Goal: Find specific page/section: Find specific page/section

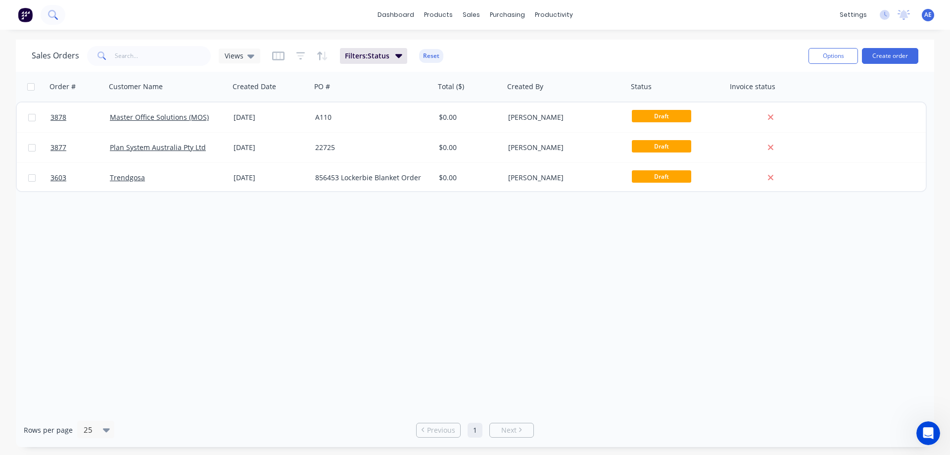
click at [57, 15] on icon at bounding box center [52, 14] width 9 height 9
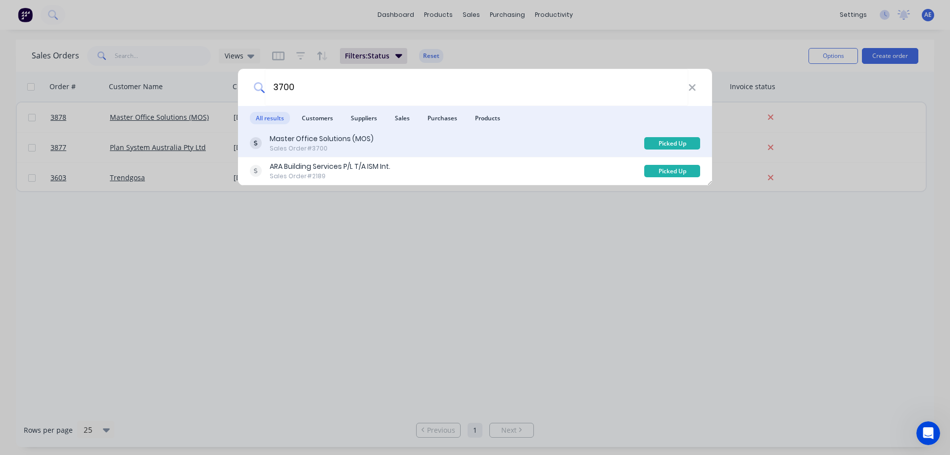
type input "3700"
click at [304, 138] on div "Master Office Solutions (MOS)" at bounding box center [322, 139] width 104 height 10
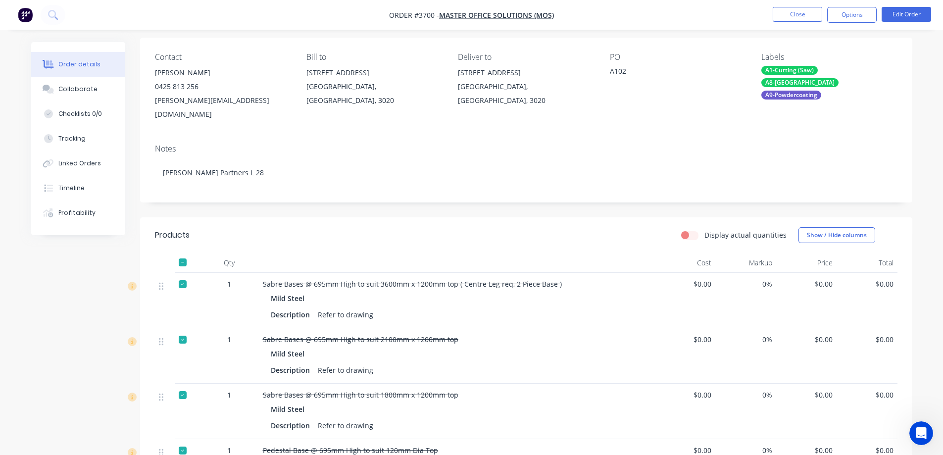
scroll to position [99, 0]
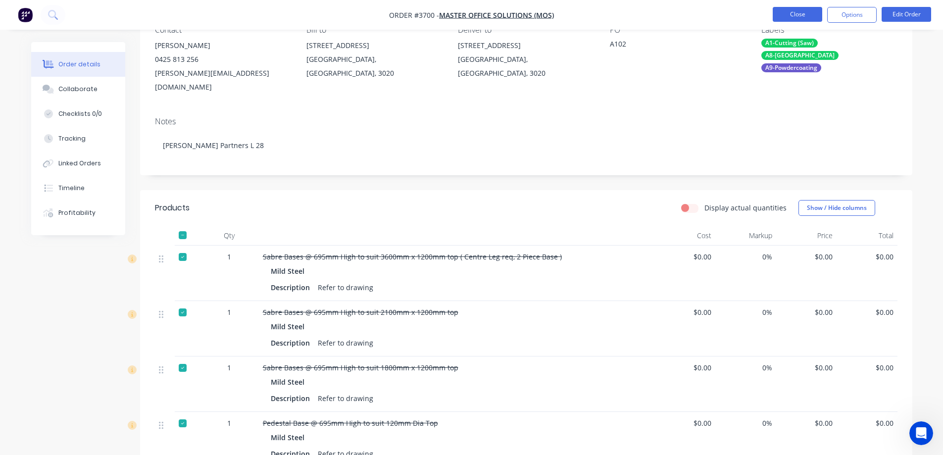
click at [798, 17] on button "Close" at bounding box center [797, 14] width 49 height 15
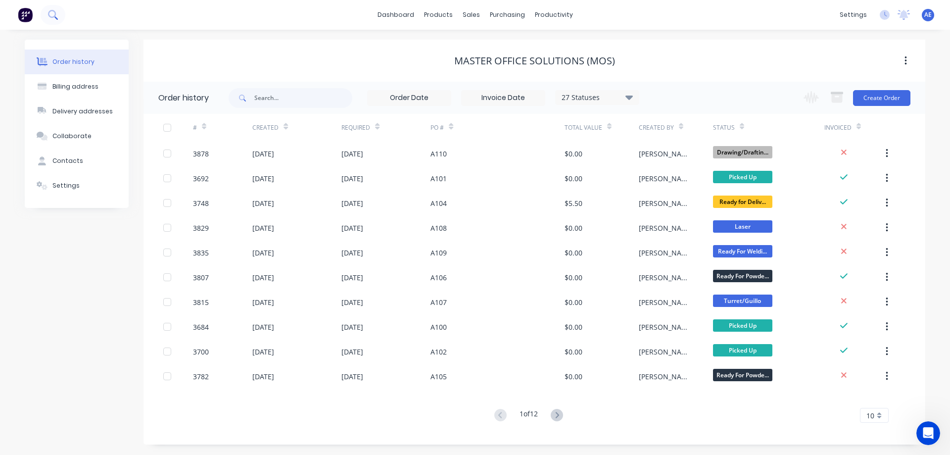
click at [55, 18] on icon at bounding box center [52, 14] width 9 height 9
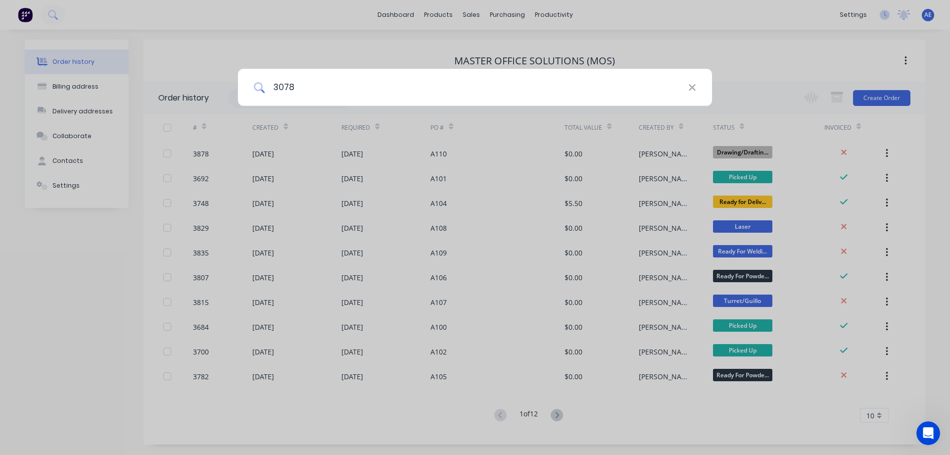
type input "3078"
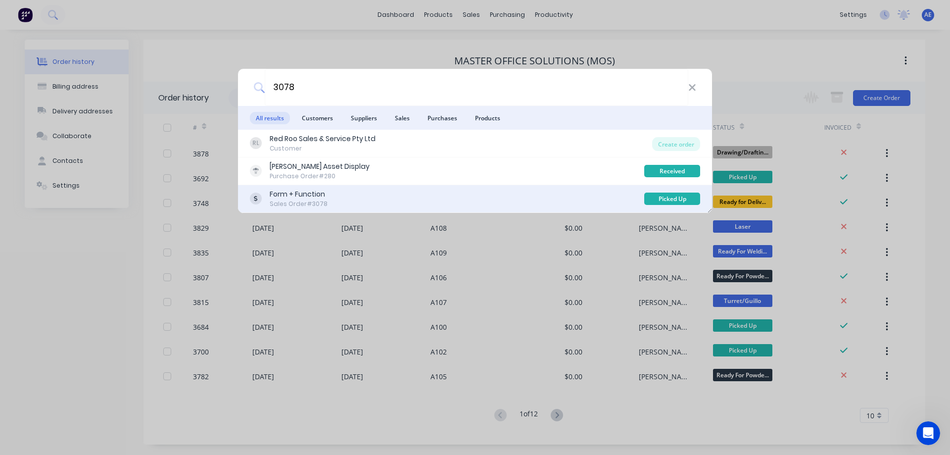
click at [325, 201] on div "Sales Order #3078" at bounding box center [299, 203] width 58 height 9
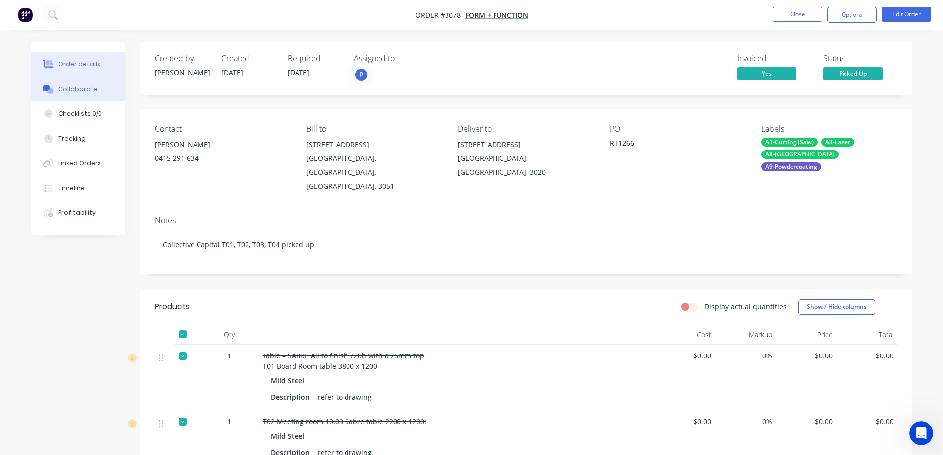
click at [75, 94] on button "Collaborate" at bounding box center [78, 89] width 94 height 25
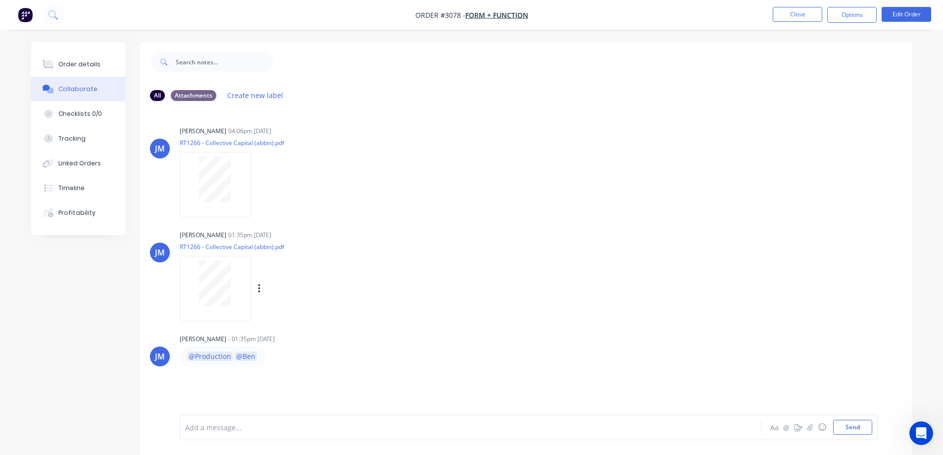
click at [231, 285] on div at bounding box center [215, 283] width 62 height 46
